Goal: Obtain resource: Download file/media

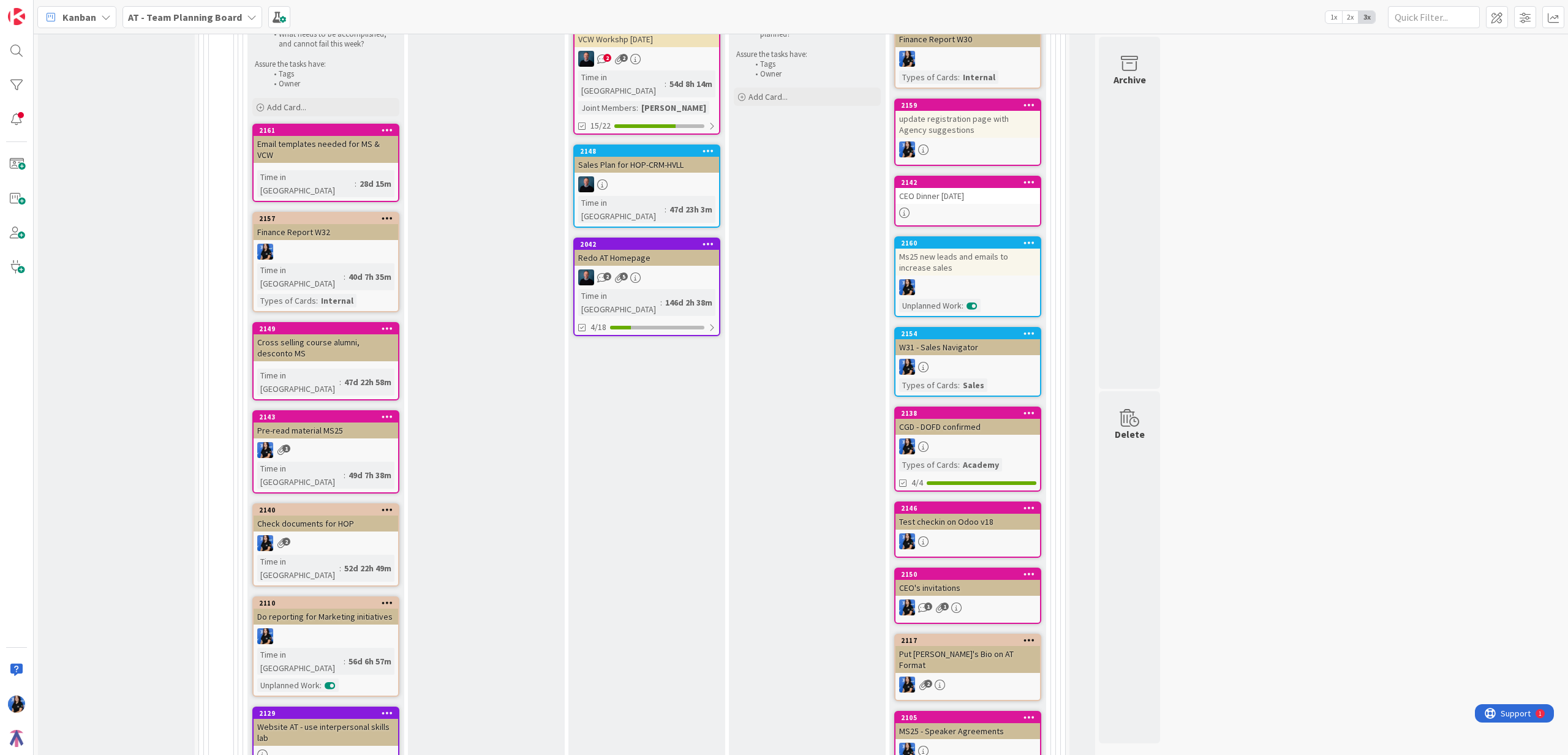
scroll to position [621, 0]
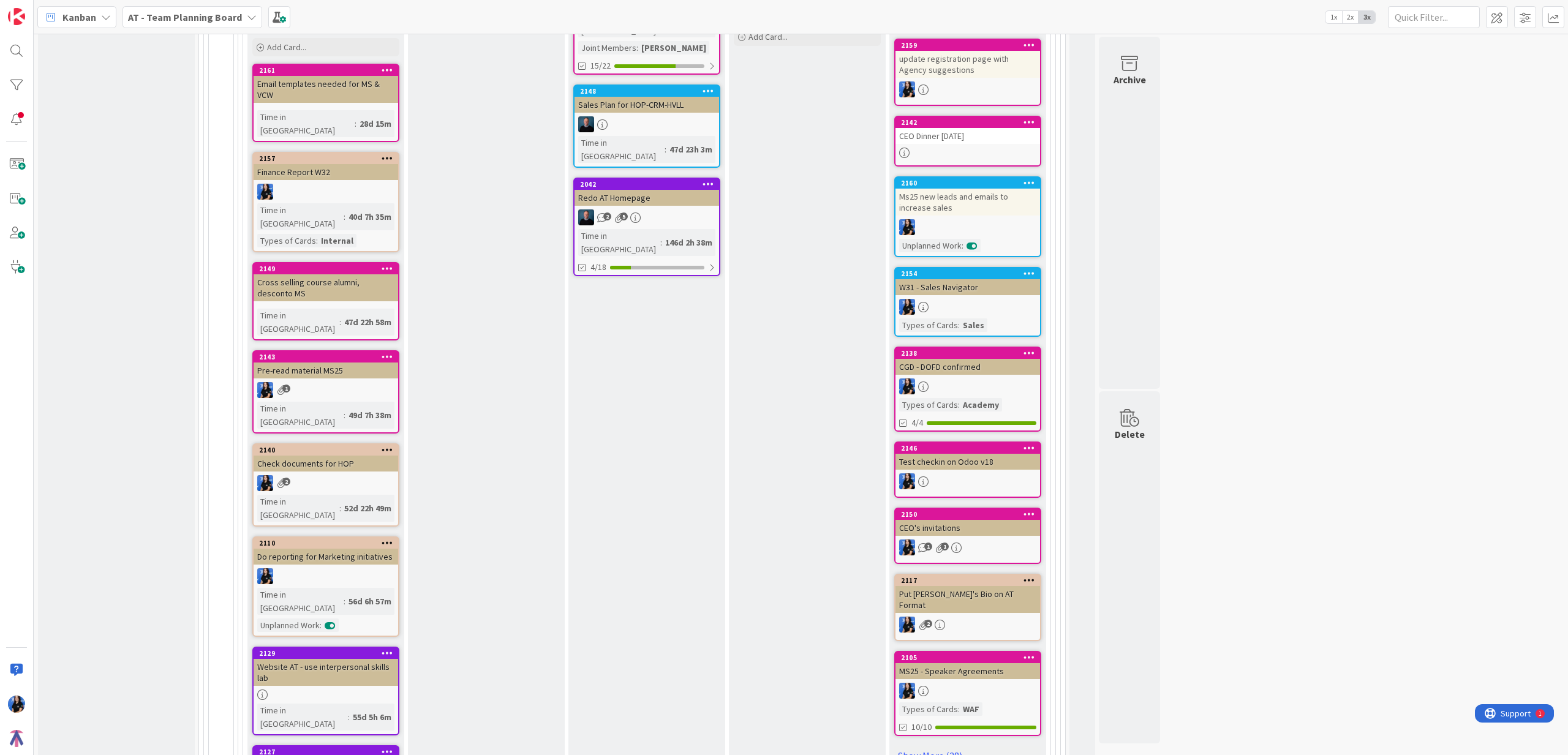
click at [310, 363] on div "Pre-read material MS25" at bounding box center [325, 371] width 145 height 16
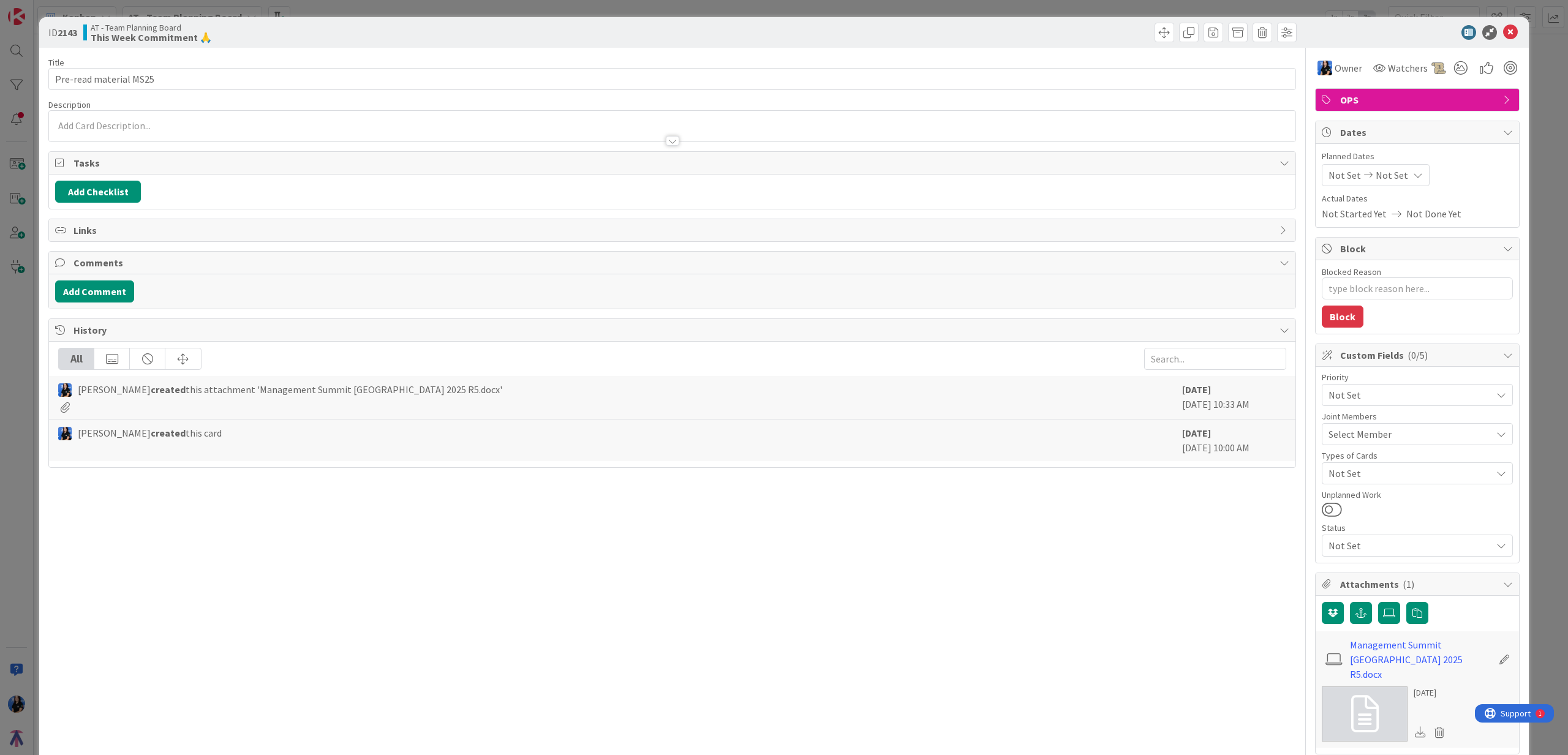
type textarea "x"
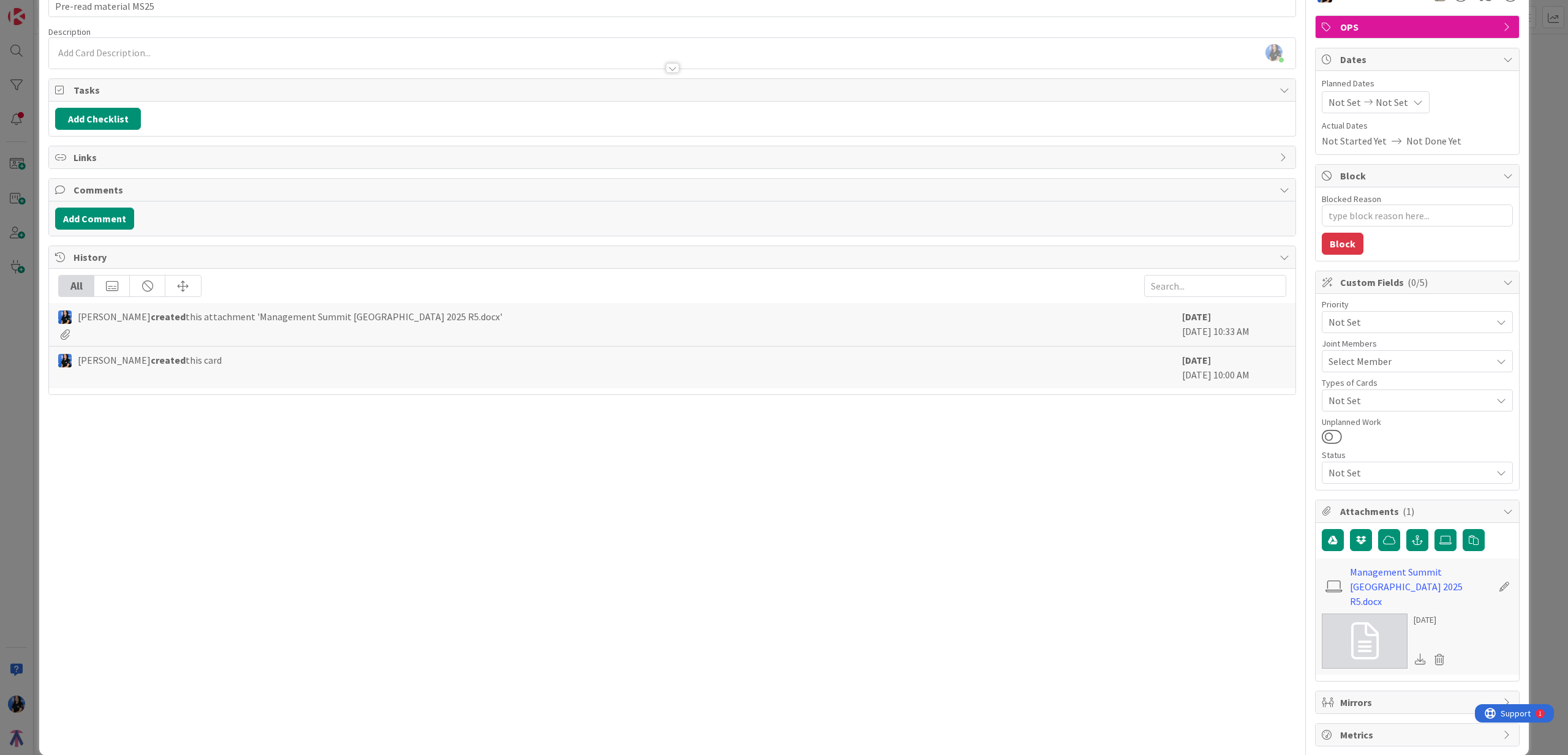
scroll to position [76, 0]
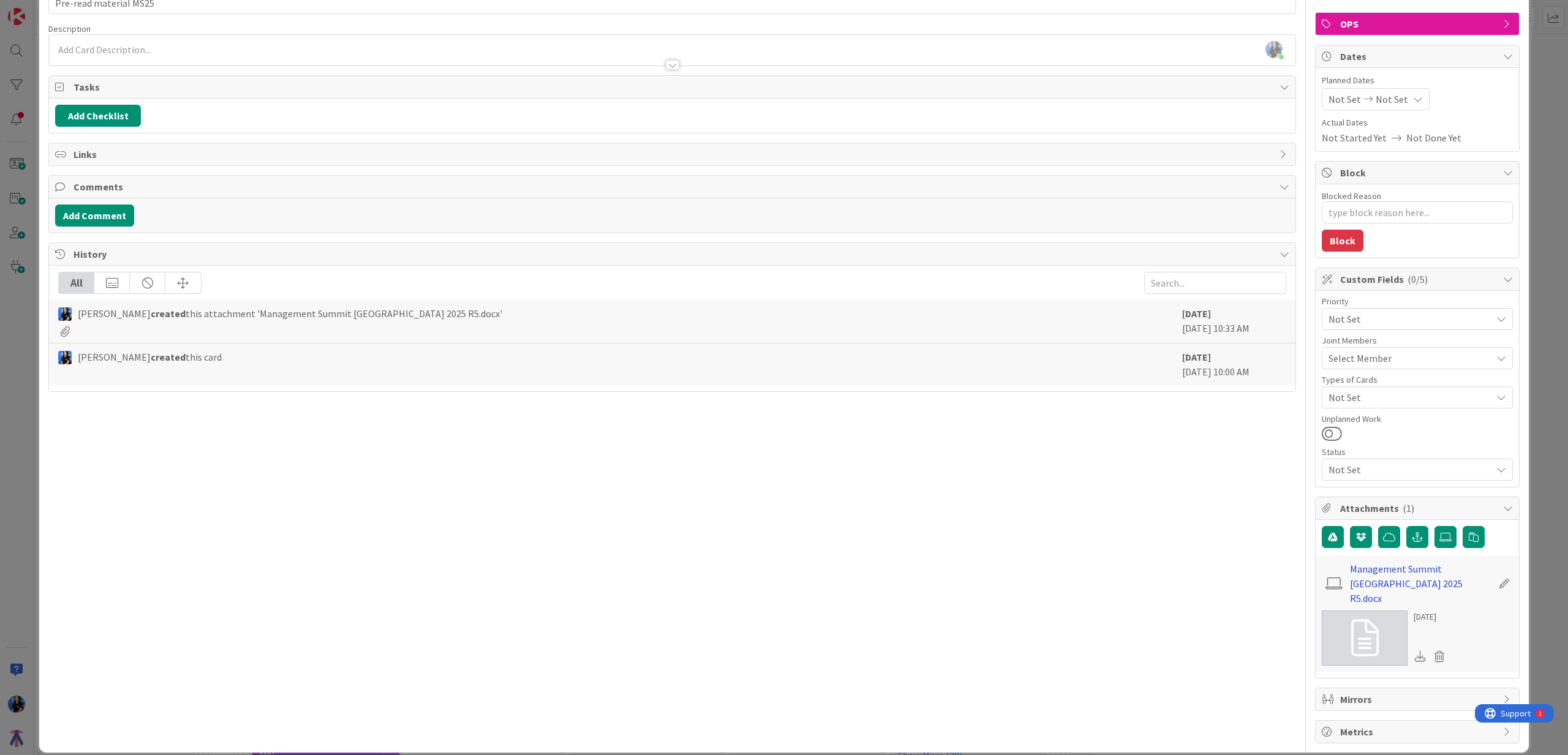
click at [1392, 567] on link "Management Summit [GEOGRAPHIC_DATA] 2025 R5.docx" at bounding box center [1422, 583] width 142 height 45
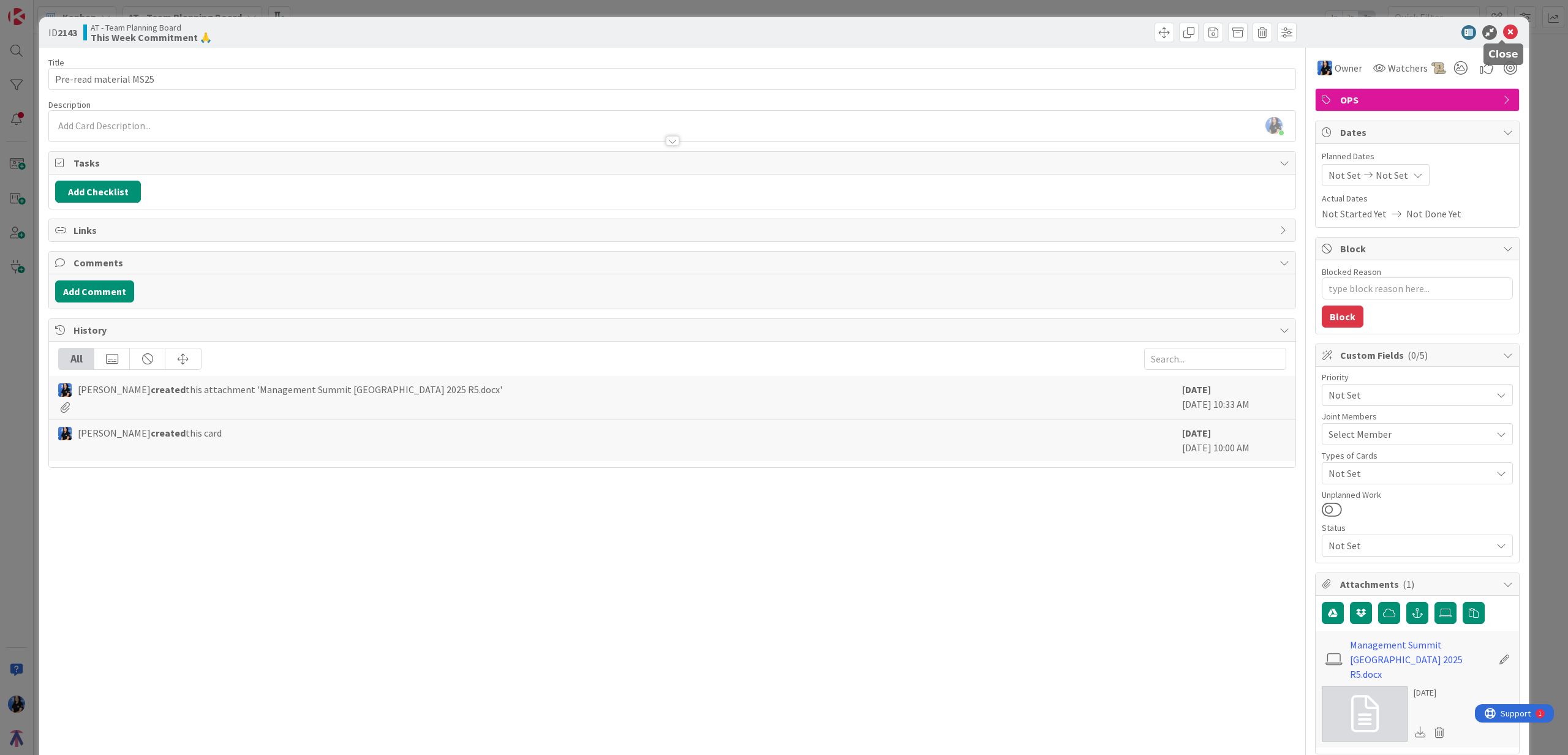
click at [1507, 33] on icon at bounding box center [1511, 32] width 15 height 15
